Goal: Entertainment & Leisure: Consume media (video, audio)

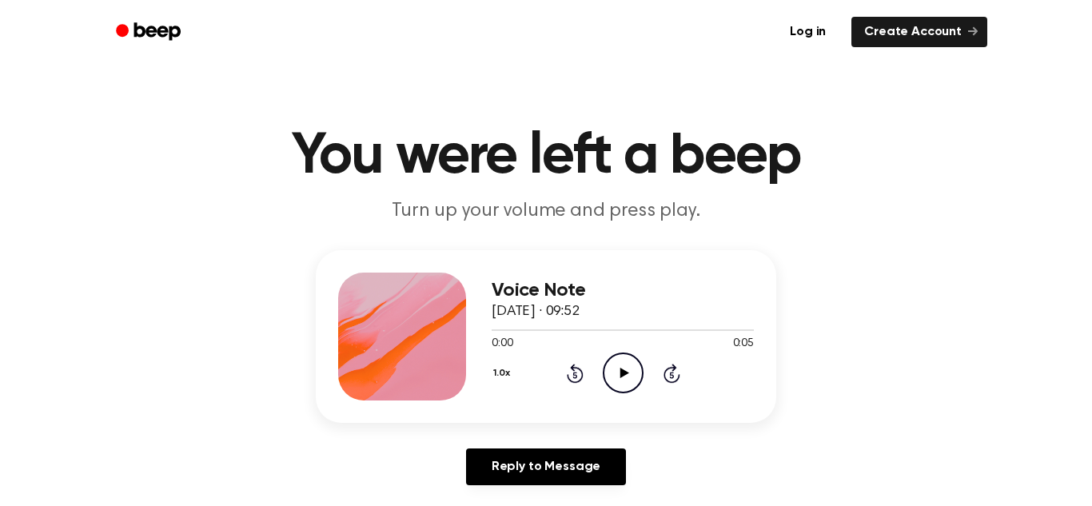
click at [622, 371] on icon at bounding box center [623, 373] width 9 height 10
click at [620, 372] on icon at bounding box center [623, 373] width 9 height 10
click at [623, 365] on icon "Pause Audio" at bounding box center [623, 372] width 41 height 41
